Goal: Download file/media

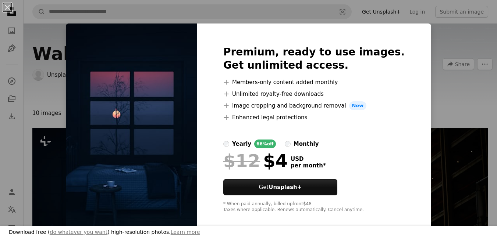
scroll to position [110, 0]
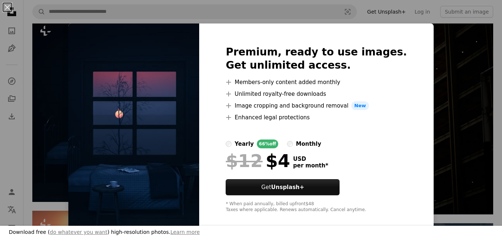
click at [172, 107] on img at bounding box center [133, 130] width 131 height 212
click at [74, 46] on div "An X shape Download free ( do whatever you want ) high-resolution photos. Learn…" at bounding box center [251, 119] width 502 height 239
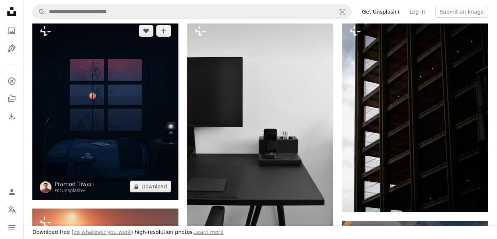
click at [115, 102] on img at bounding box center [105, 109] width 146 height 182
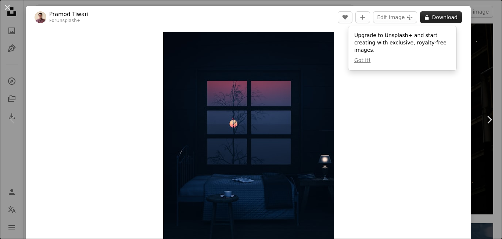
click at [444, 17] on button "A lock Download" at bounding box center [441, 17] width 42 height 12
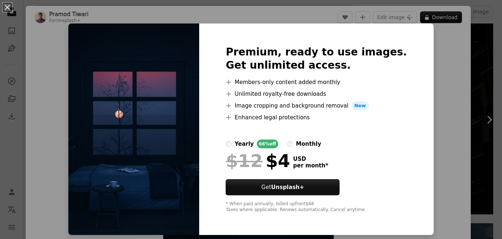
click at [153, 130] on img at bounding box center [133, 130] width 131 height 212
click at [180, 119] on img at bounding box center [133, 130] width 131 height 212
click at [191, 101] on img at bounding box center [133, 130] width 131 height 212
click at [493, 112] on div "An X shape Premium, ready to use images. Get unlimited access. A plus sign Memb…" at bounding box center [251, 119] width 502 height 239
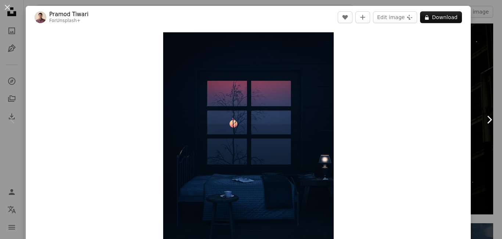
click at [482, 112] on link "Chevron right" at bounding box center [490, 120] width 26 height 71
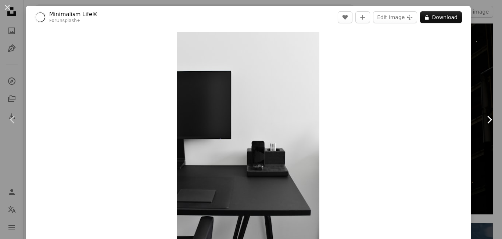
click at [482, 112] on link "Chevron right" at bounding box center [490, 120] width 26 height 71
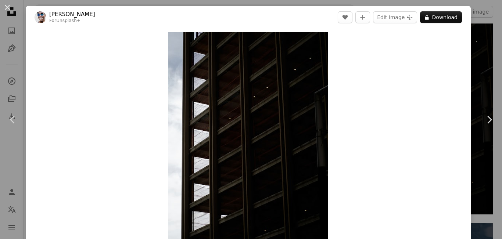
click at [475, 62] on div "An X shape Chevron left Chevron right [PERSON_NAME] For Unsplash+ A heart A plu…" at bounding box center [251, 119] width 502 height 239
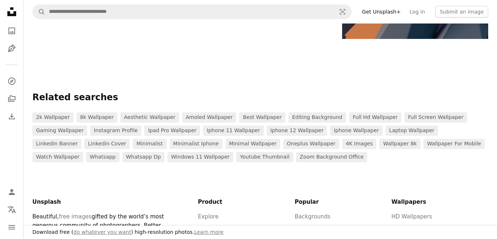
scroll to position [846, 0]
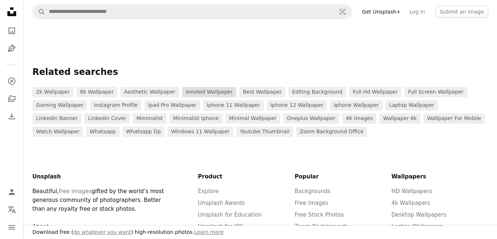
click at [204, 92] on link "amoled wallpaper" at bounding box center [209, 92] width 54 height 10
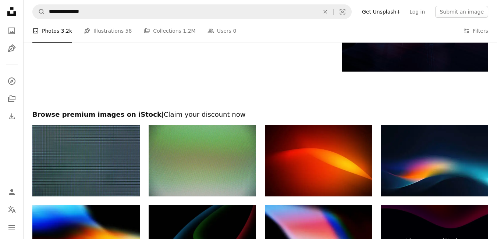
scroll to position [1950, 0]
